Goal: Information Seeking & Learning: Learn about a topic

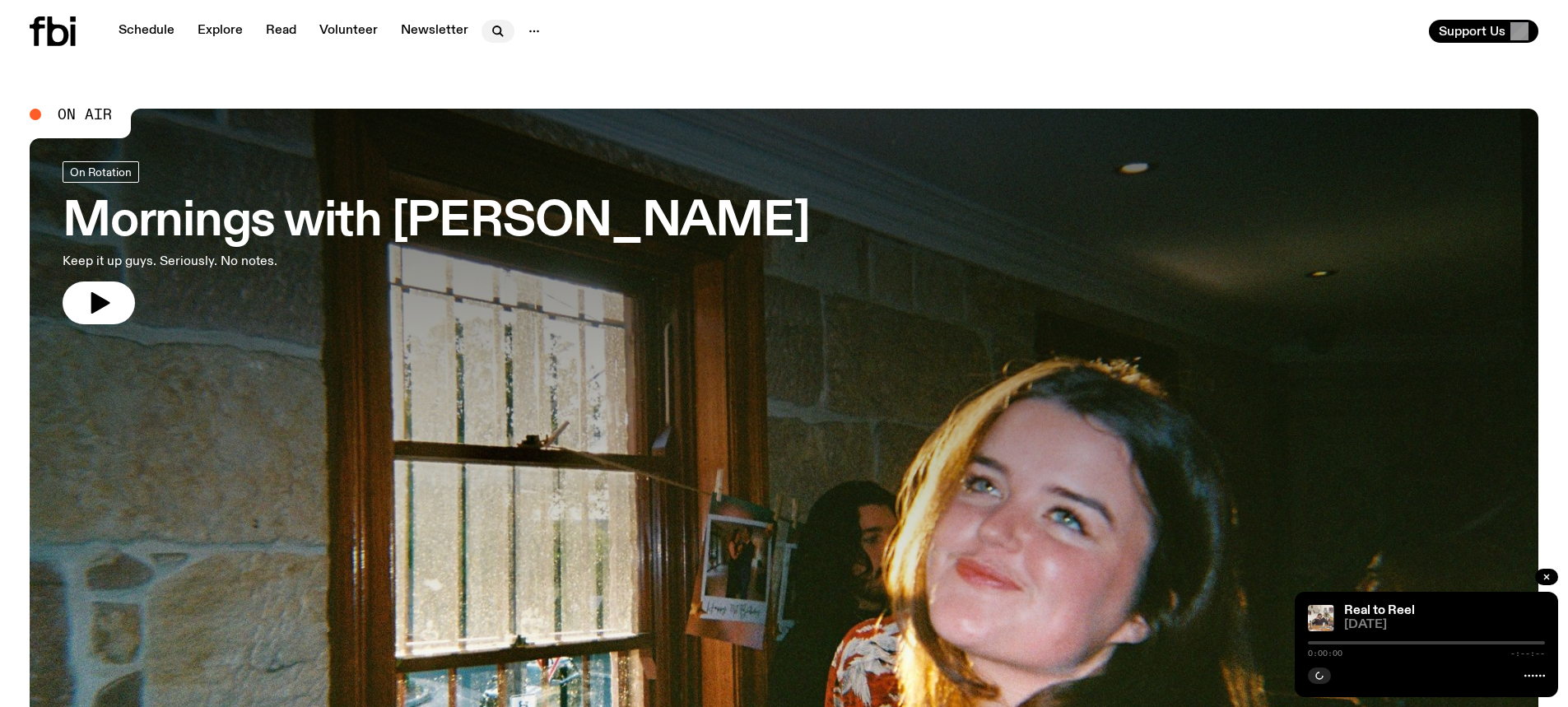
click at [494, 31] on icon "button" at bounding box center [498, 30] width 19 height 19
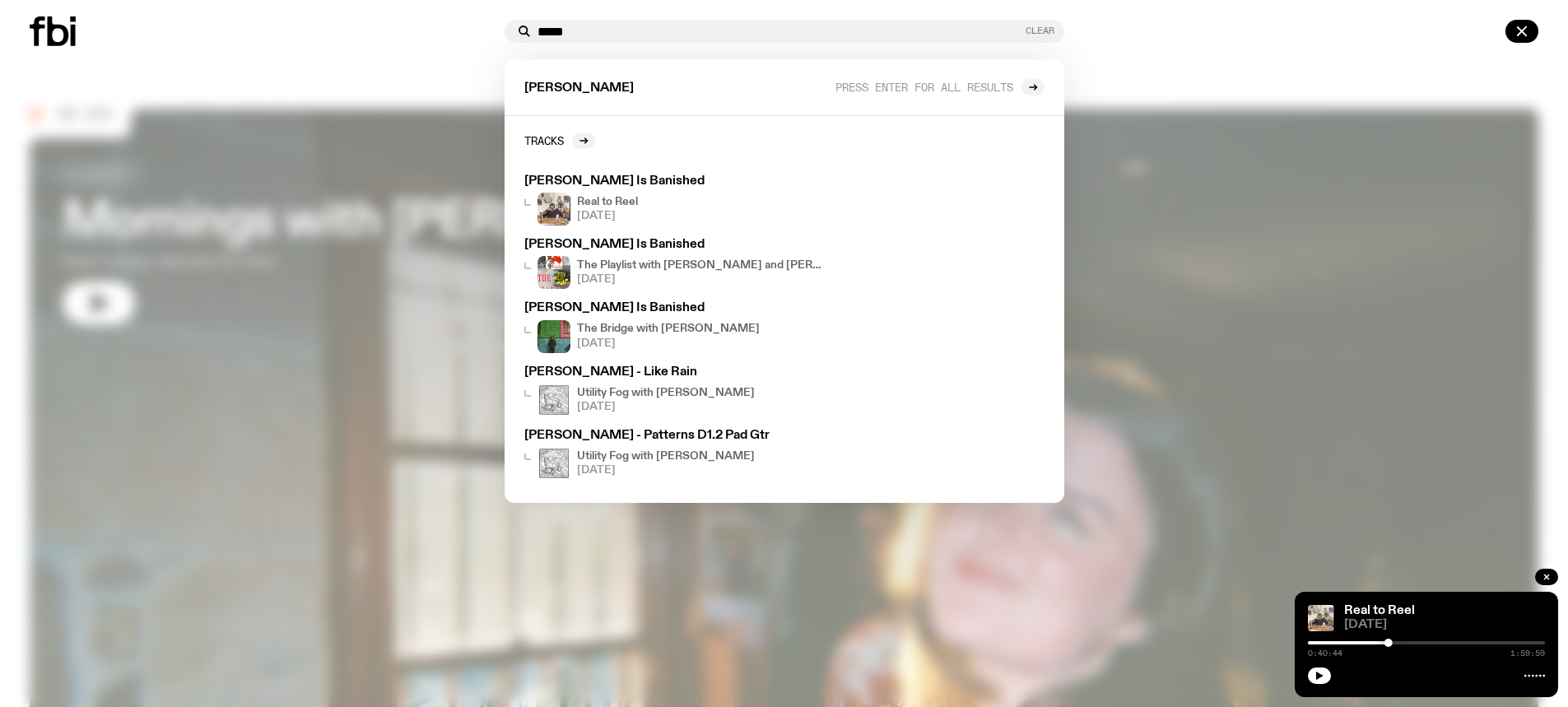
type input "*****"
click at [1046, 29] on button "Clear" at bounding box center [1040, 30] width 29 height 9
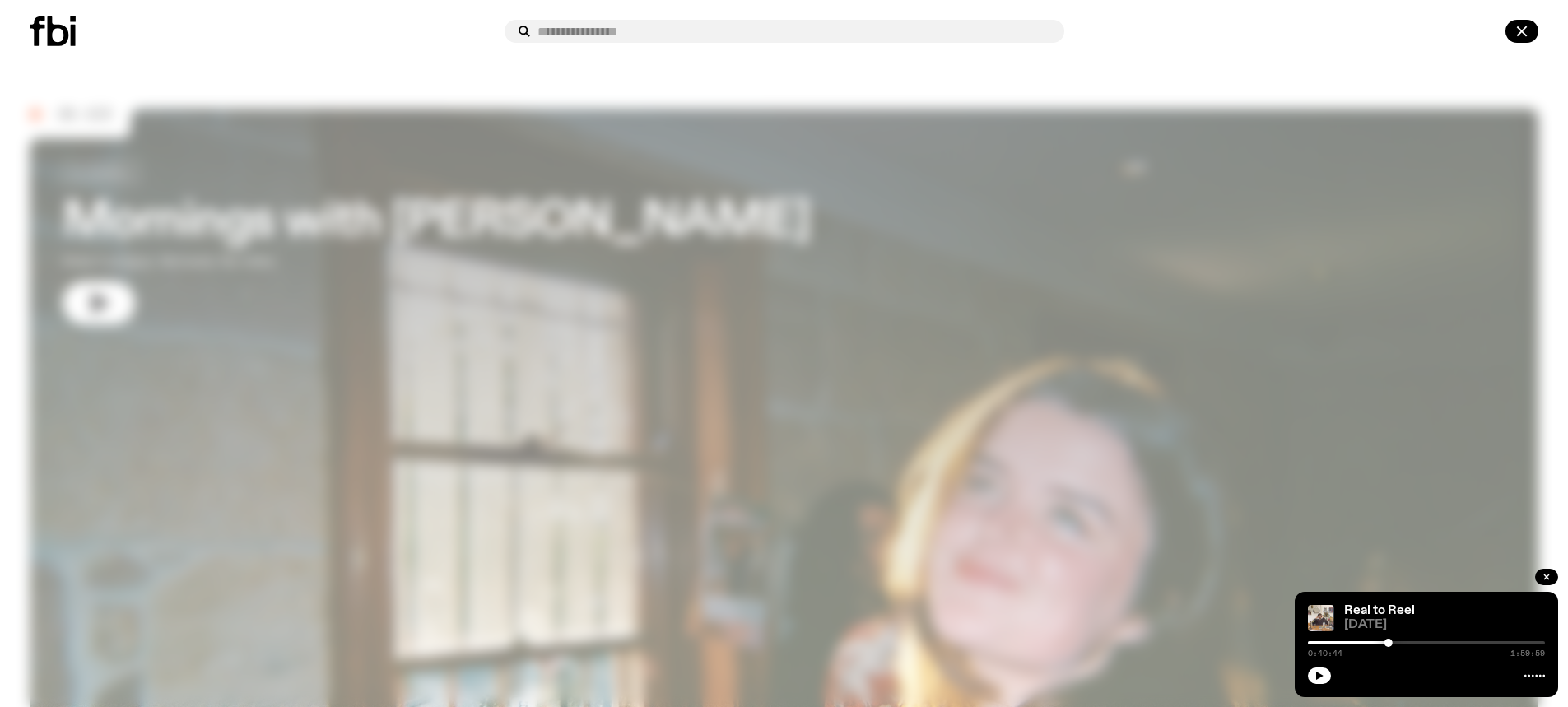
click at [1043, 282] on div at bounding box center [784, 353] width 1568 height 707
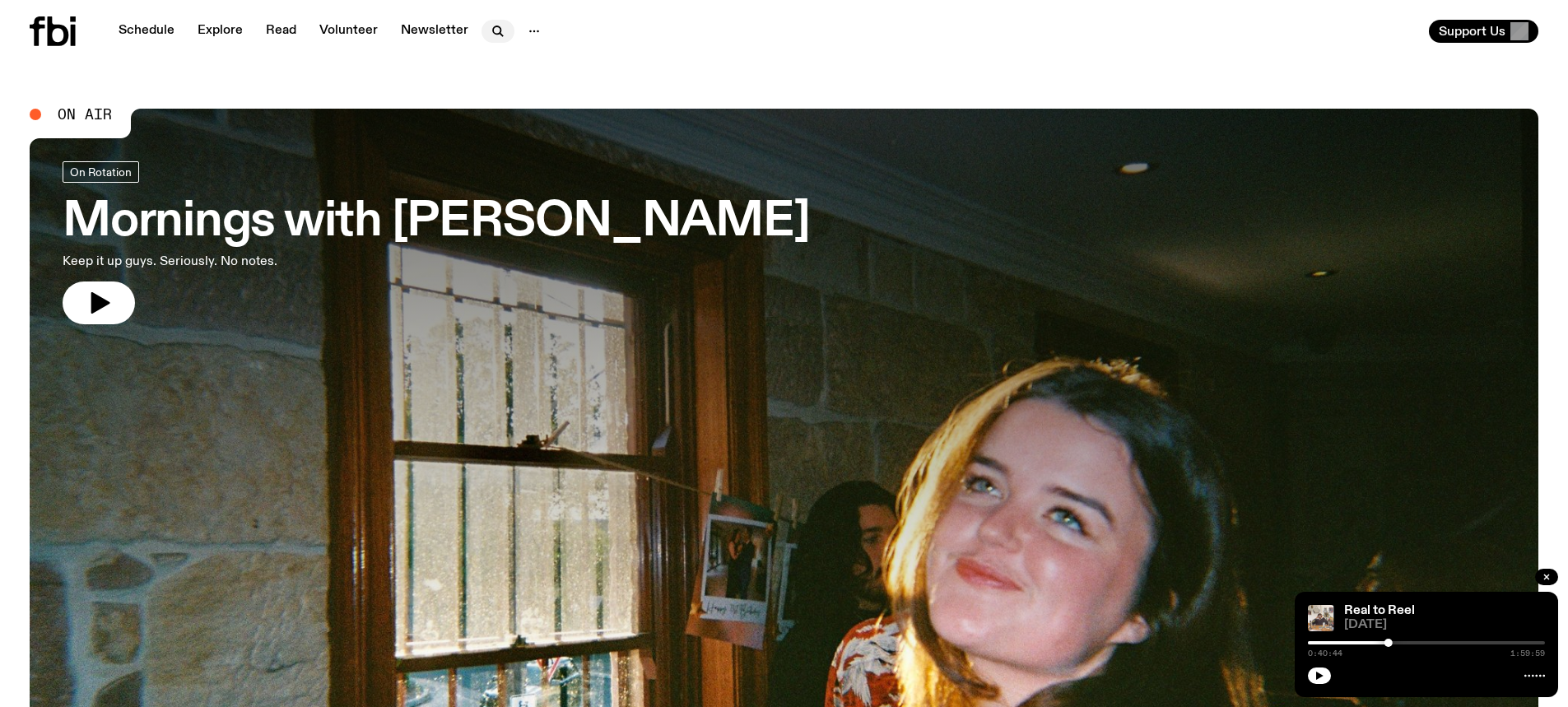
click at [488, 33] on icon "button" at bounding box center [498, 30] width 19 height 19
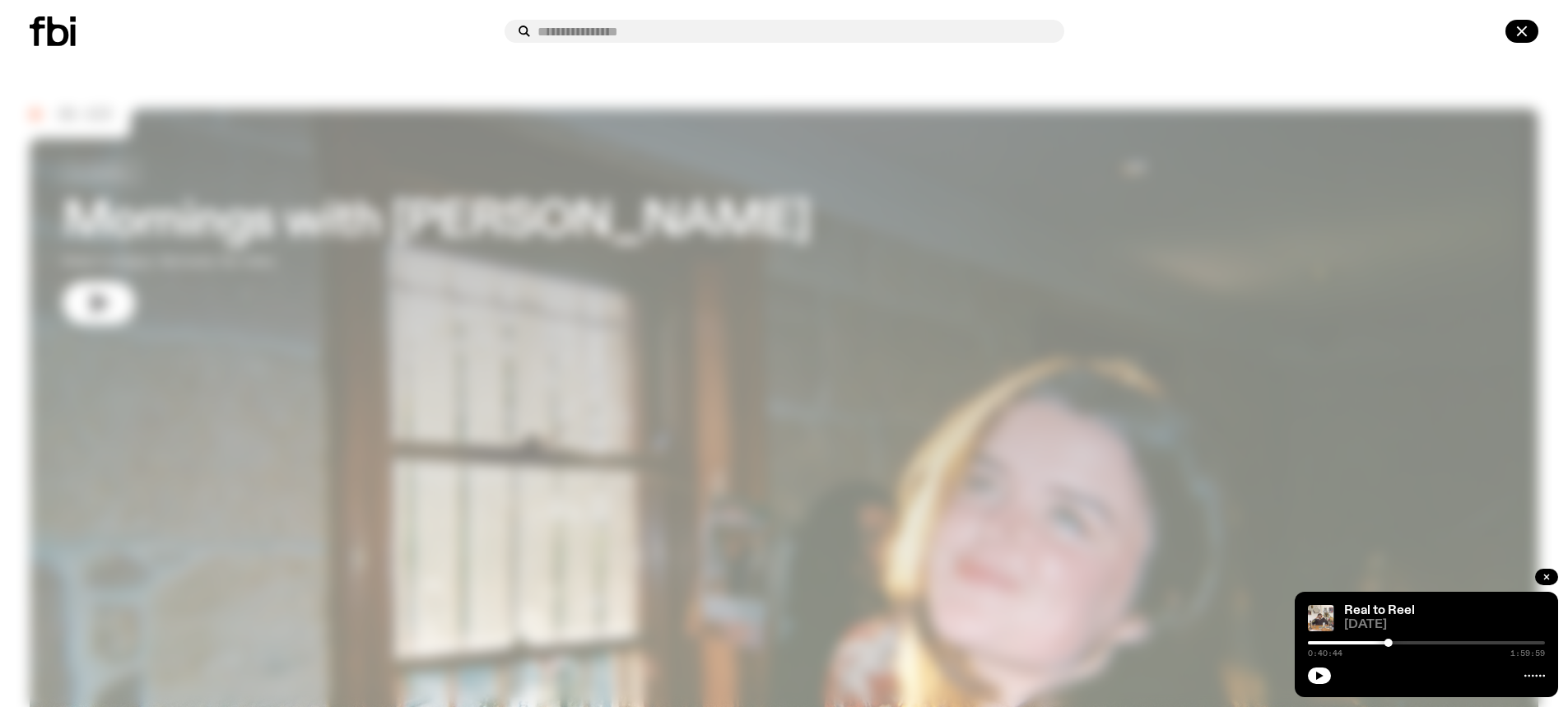
click at [456, 50] on div at bounding box center [784, 31] width 1568 height 62
click at [371, 69] on div at bounding box center [784, 353] width 1568 height 707
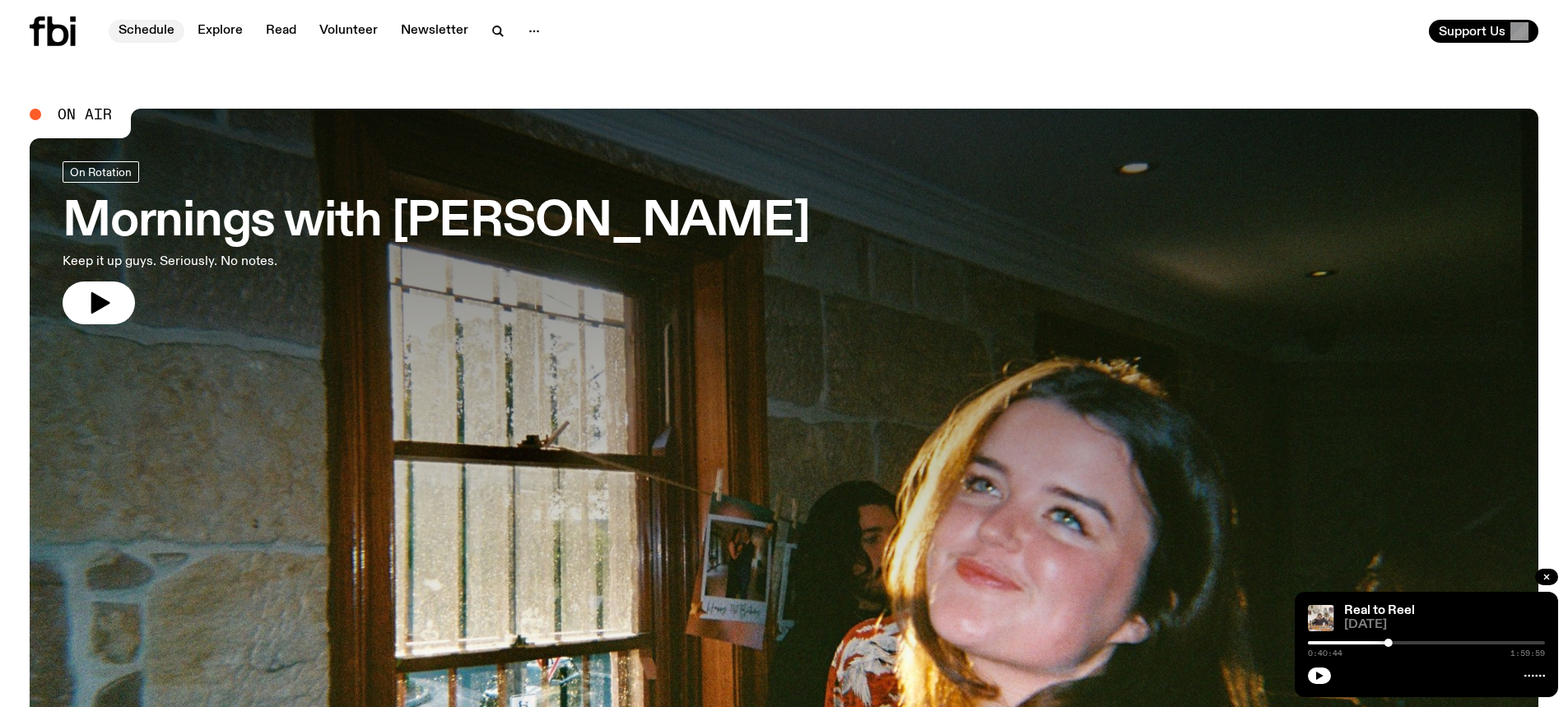
click at [158, 28] on link "Schedule" at bounding box center [146, 30] width 76 height 23
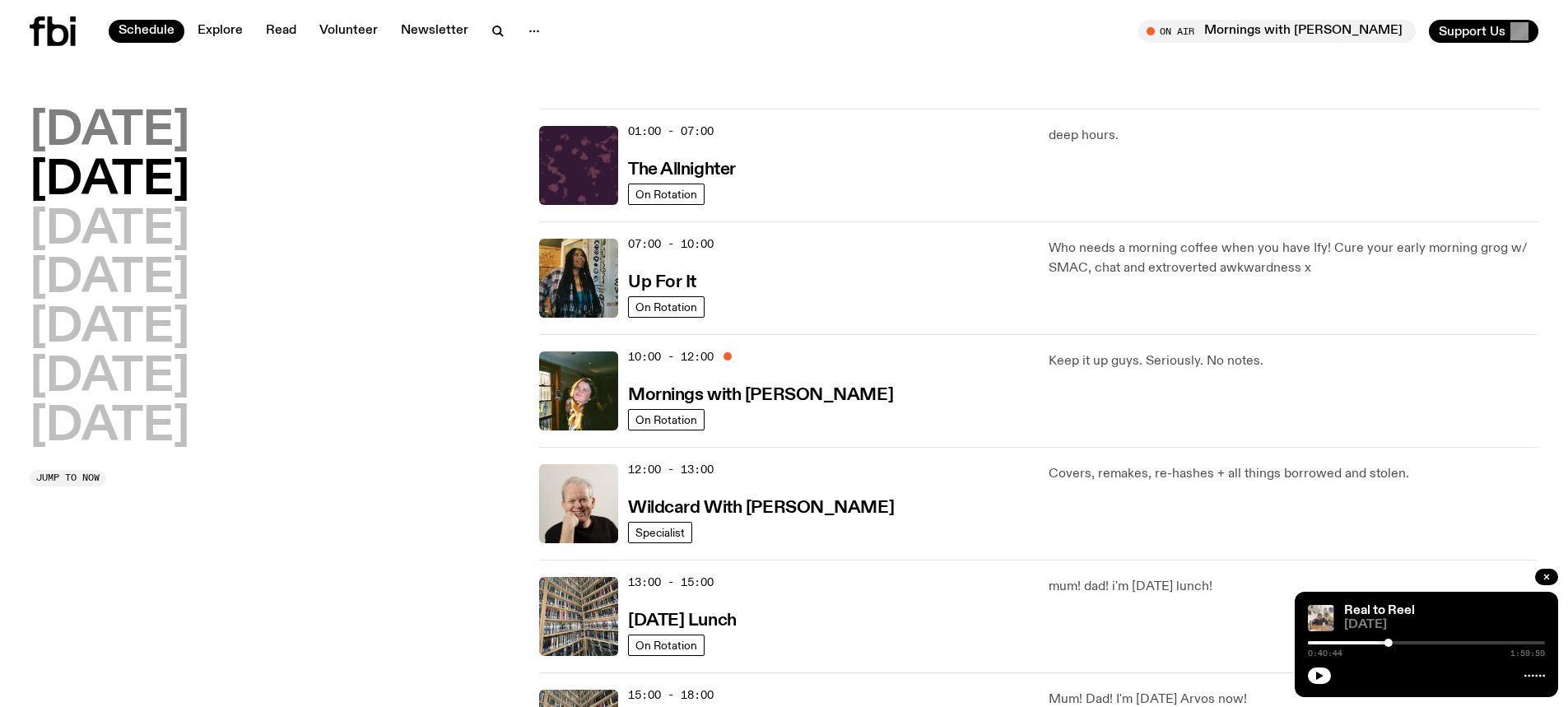
click at [140, 127] on h2 "[DATE]" at bounding box center [109, 131] width 160 height 46
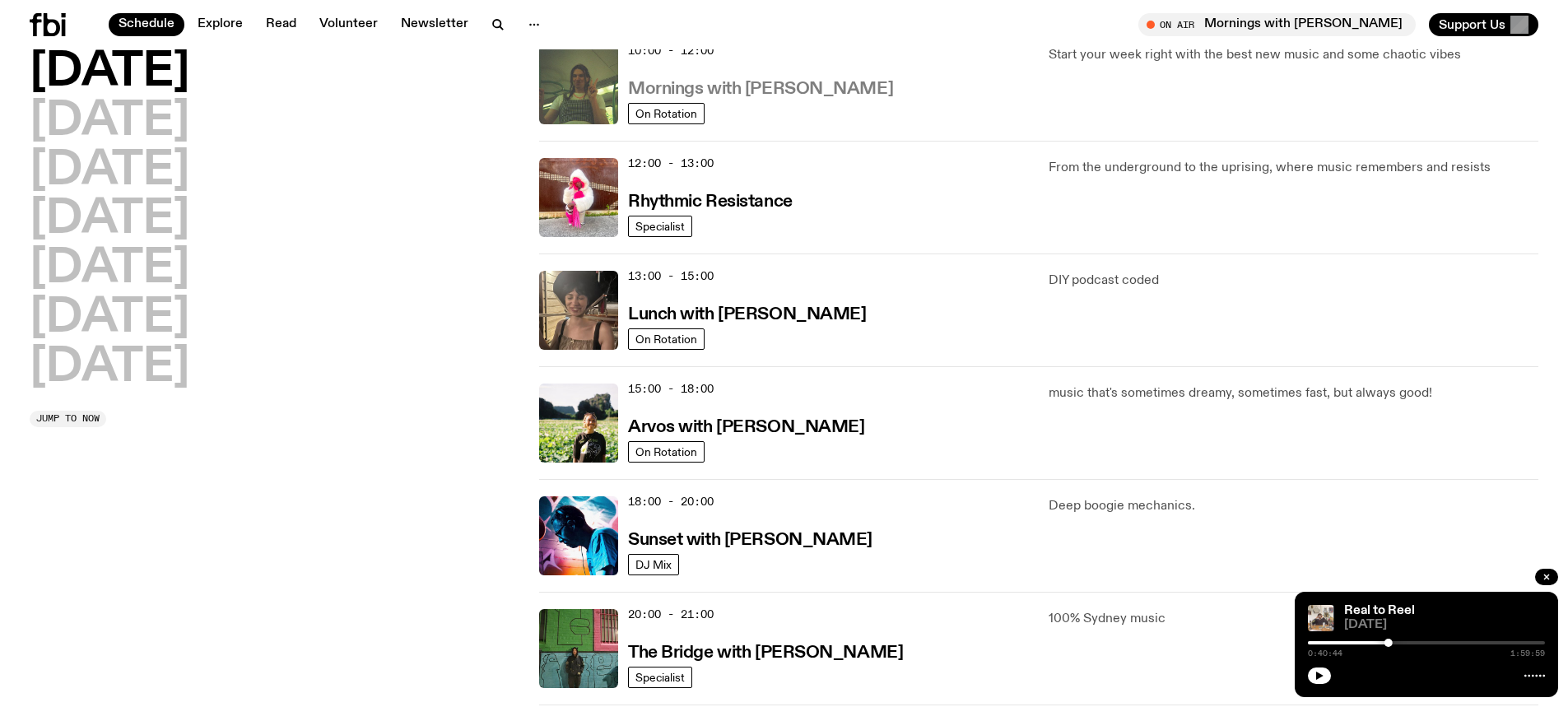
scroll to position [375, 0]
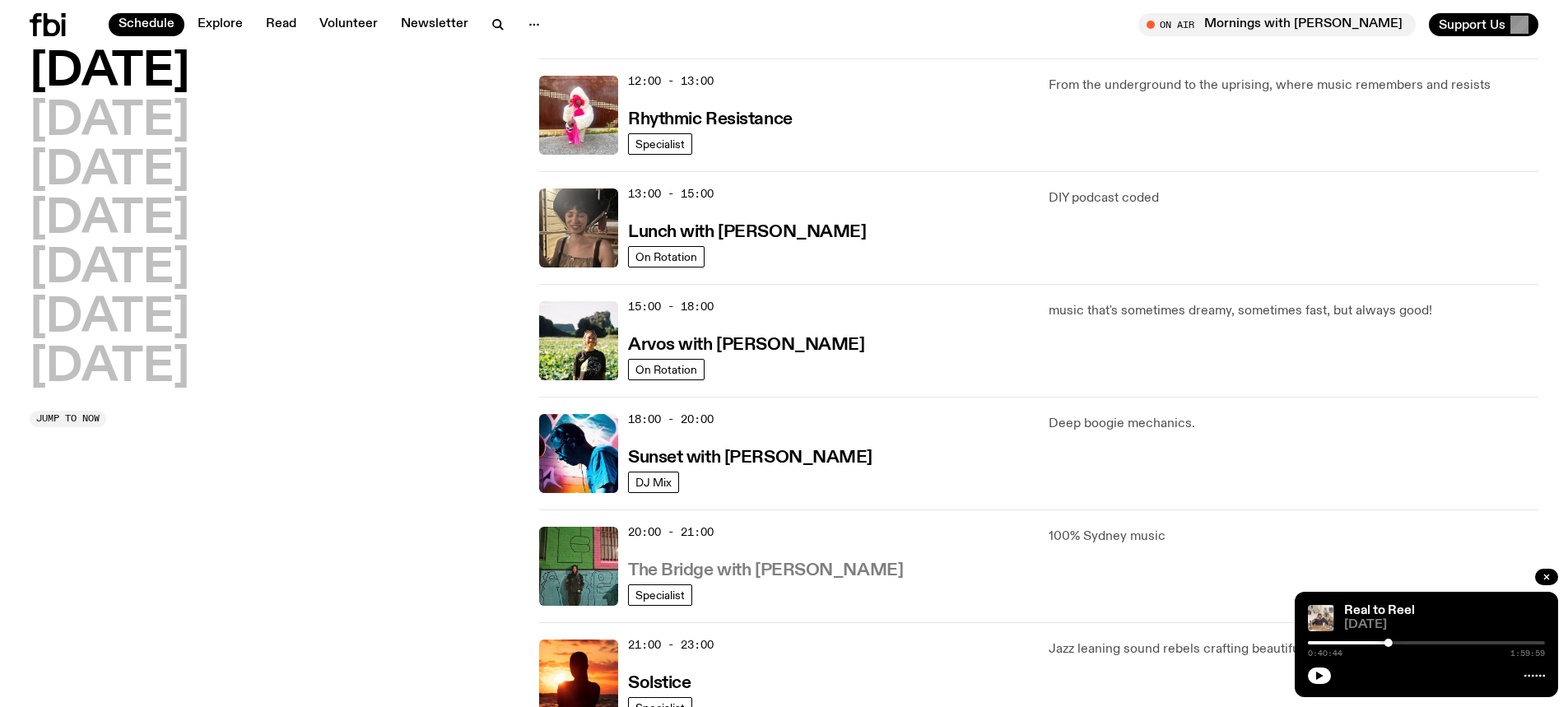
click at [773, 567] on h3 "The Bridge with [PERSON_NAME]" at bounding box center [765, 571] width 275 height 18
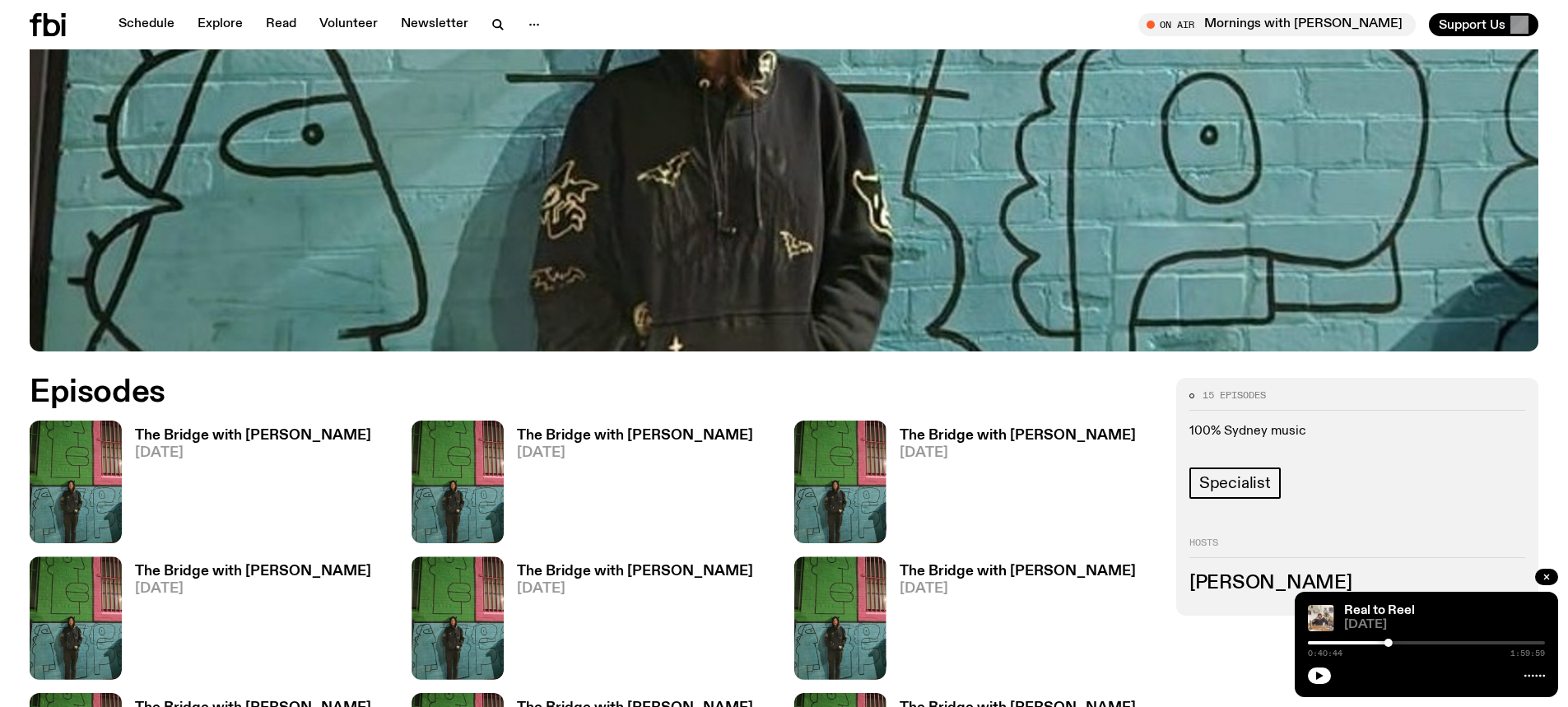
scroll to position [893, 0]
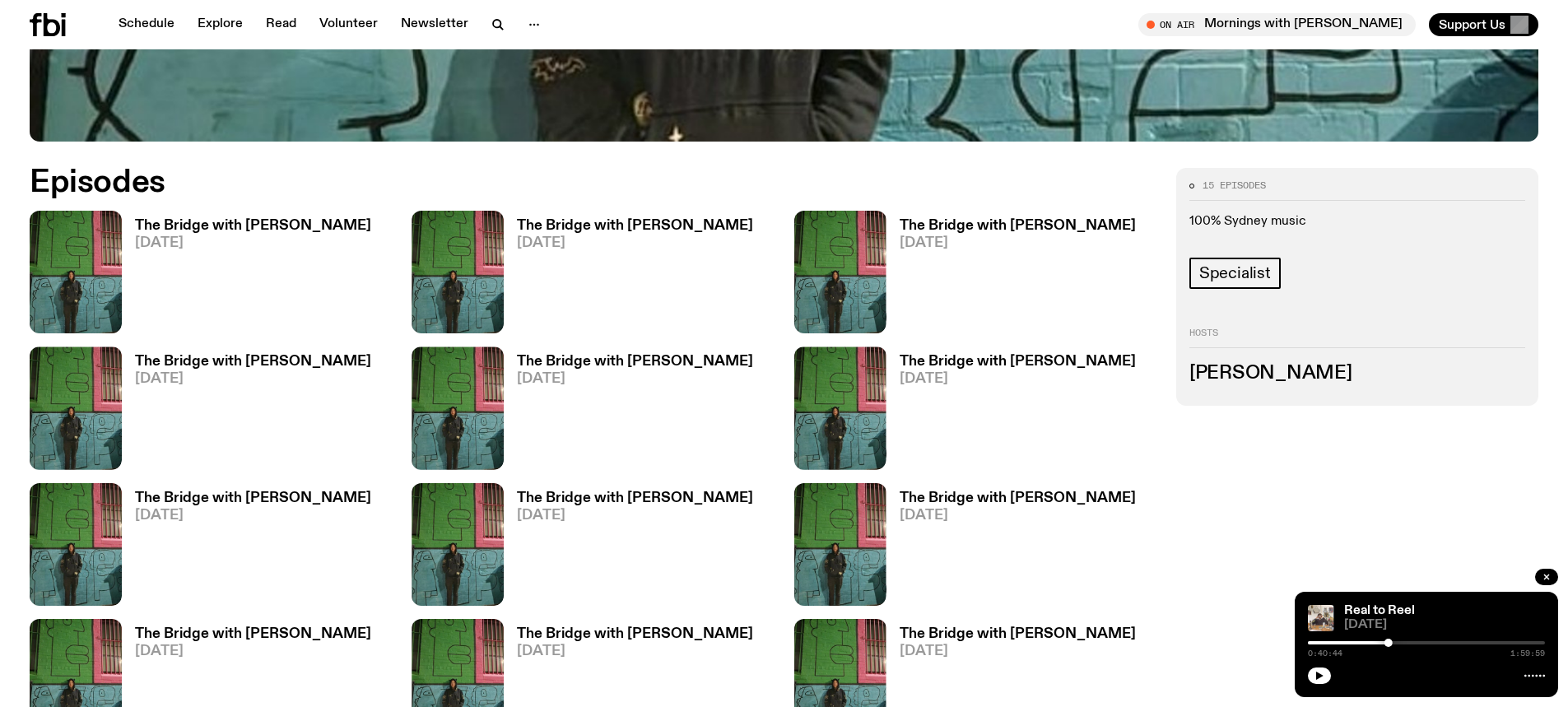
click at [176, 232] on h3 "The Bridge with [PERSON_NAME]" at bounding box center [253, 225] width 236 height 14
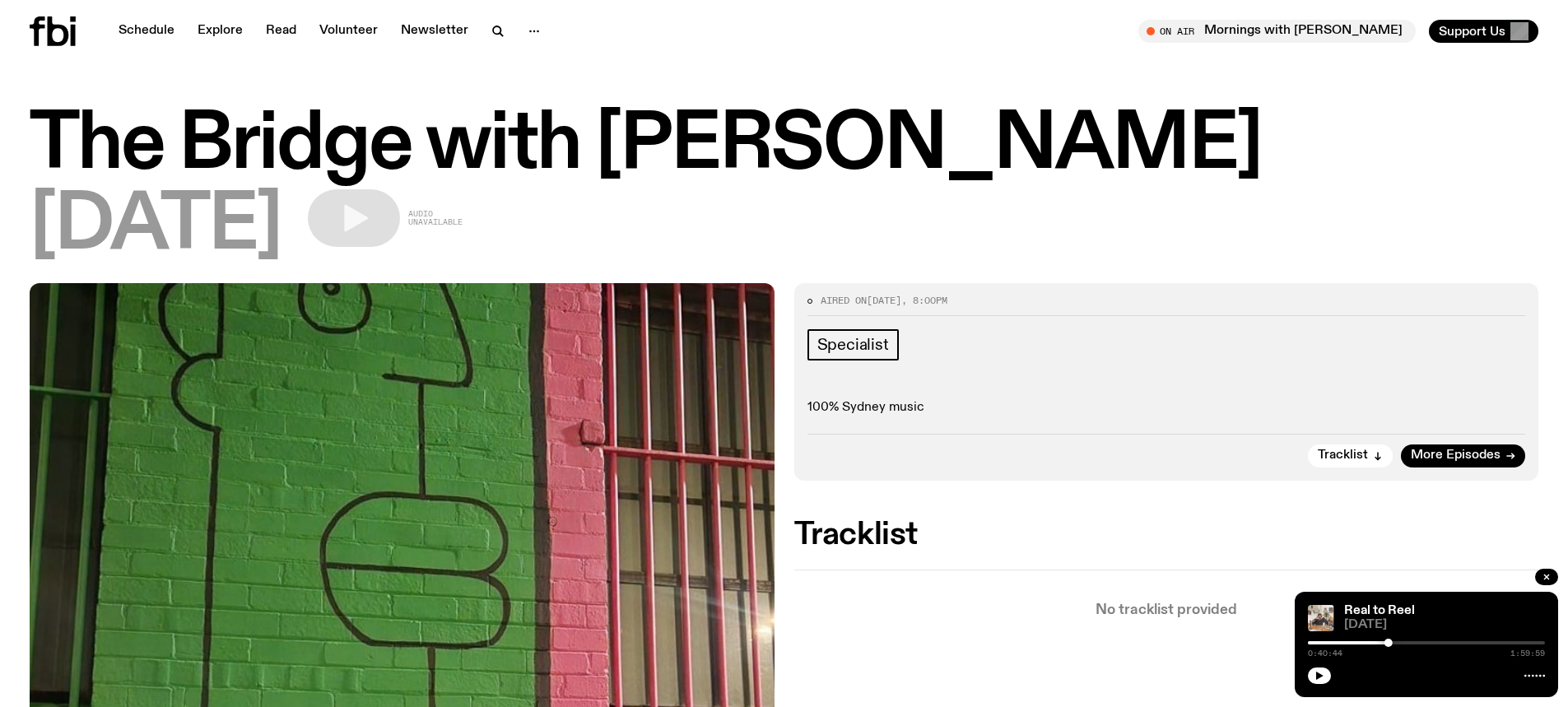
click at [248, 256] on span "[DATE]" at bounding box center [156, 226] width 252 height 74
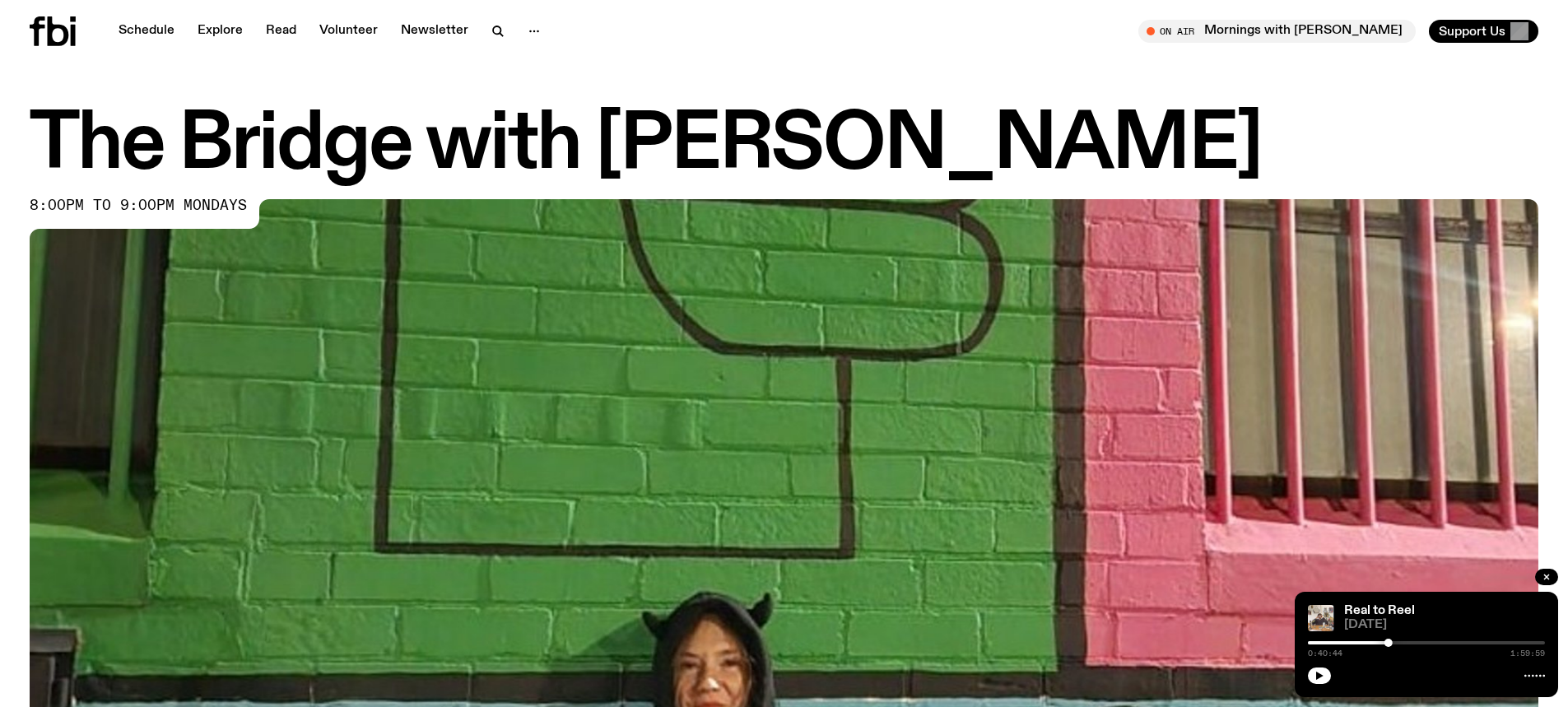
click at [60, 28] on icon at bounding box center [58, 31] width 21 height 29
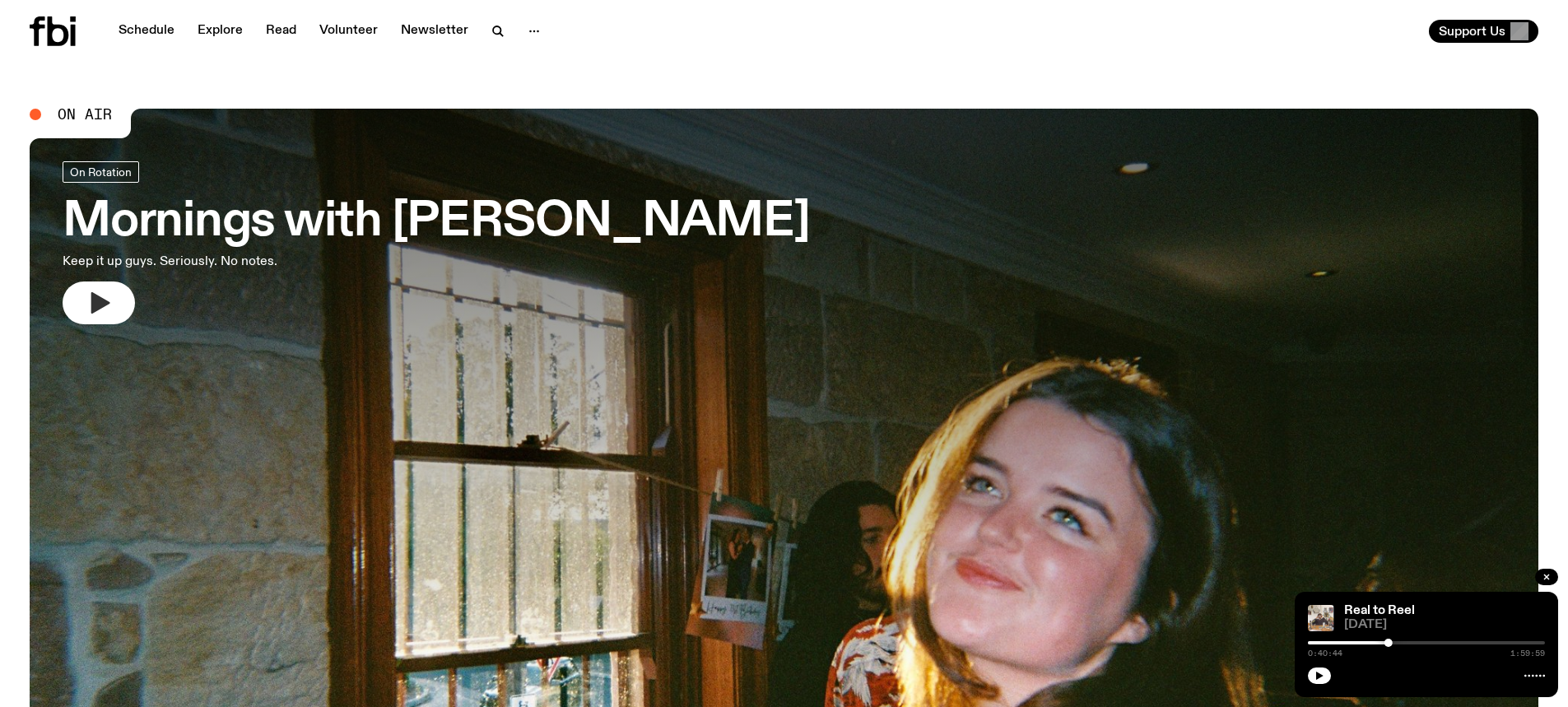
click at [77, 309] on button "button" at bounding box center [98, 303] width 72 height 43
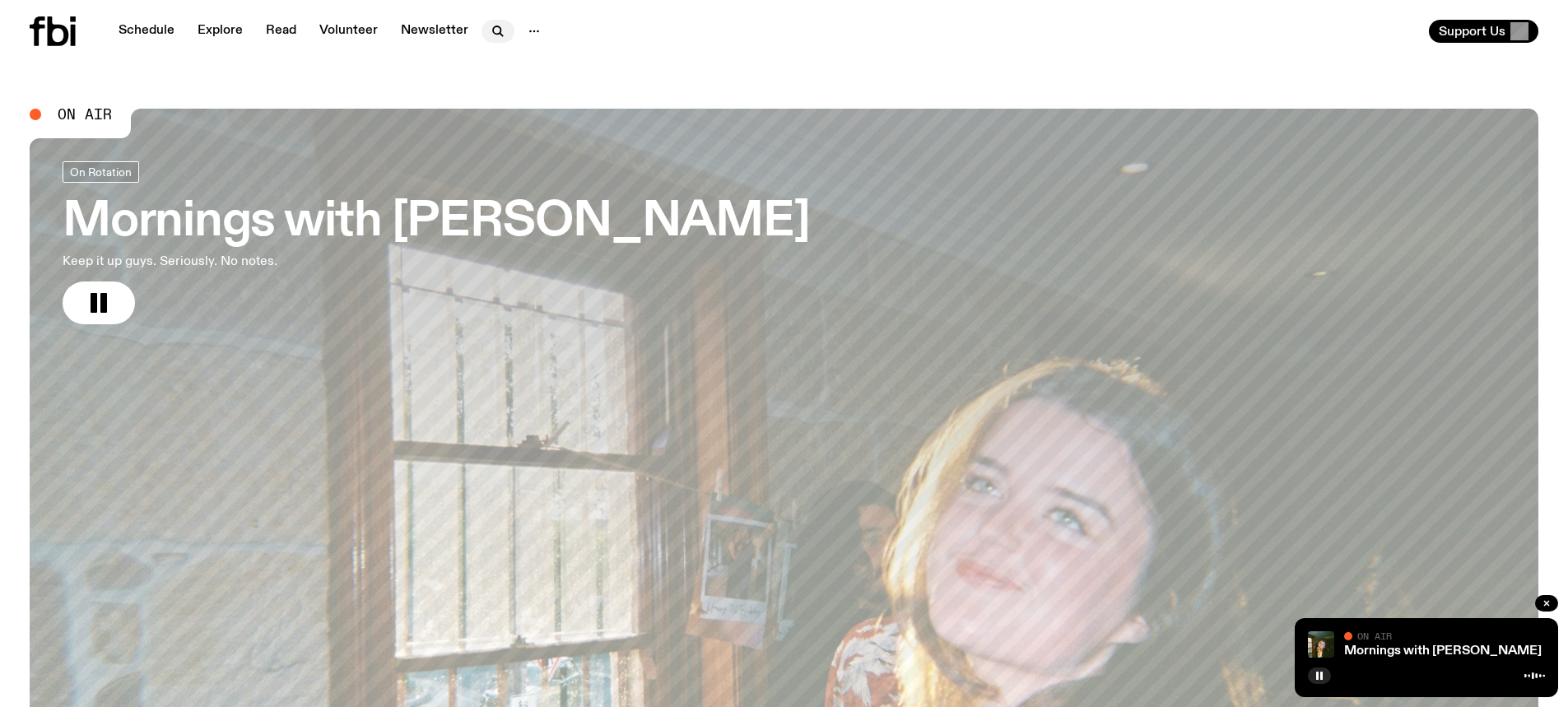
click at [493, 30] on icon "button" at bounding box center [496, 29] width 8 height 8
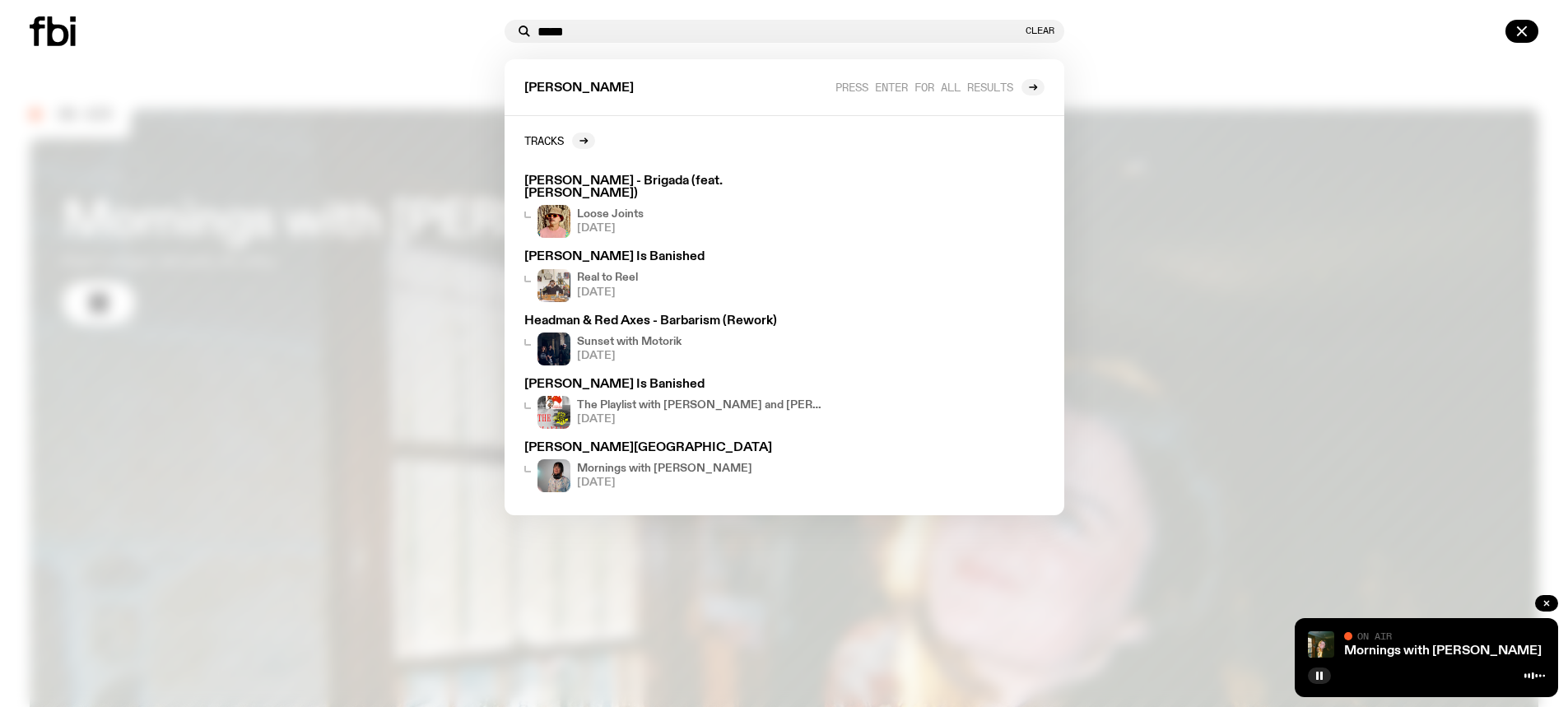
type input "*****"
click at [335, 89] on div at bounding box center [784, 353] width 1568 height 707
